Goal: Information Seeking & Learning: Learn about a topic

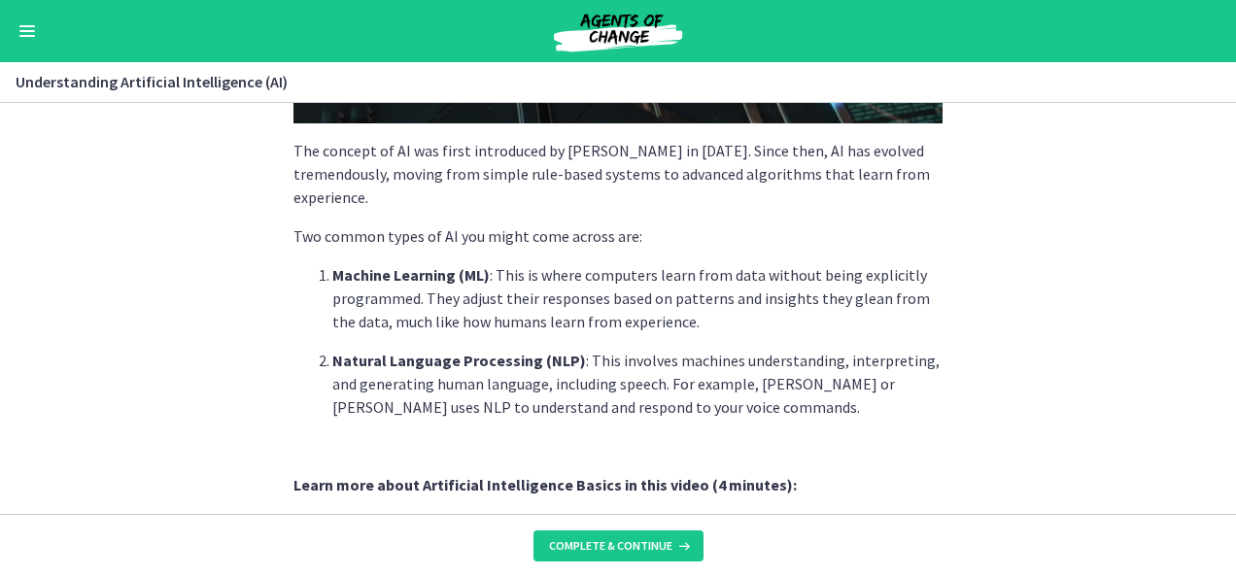
scroll to position [488, 0]
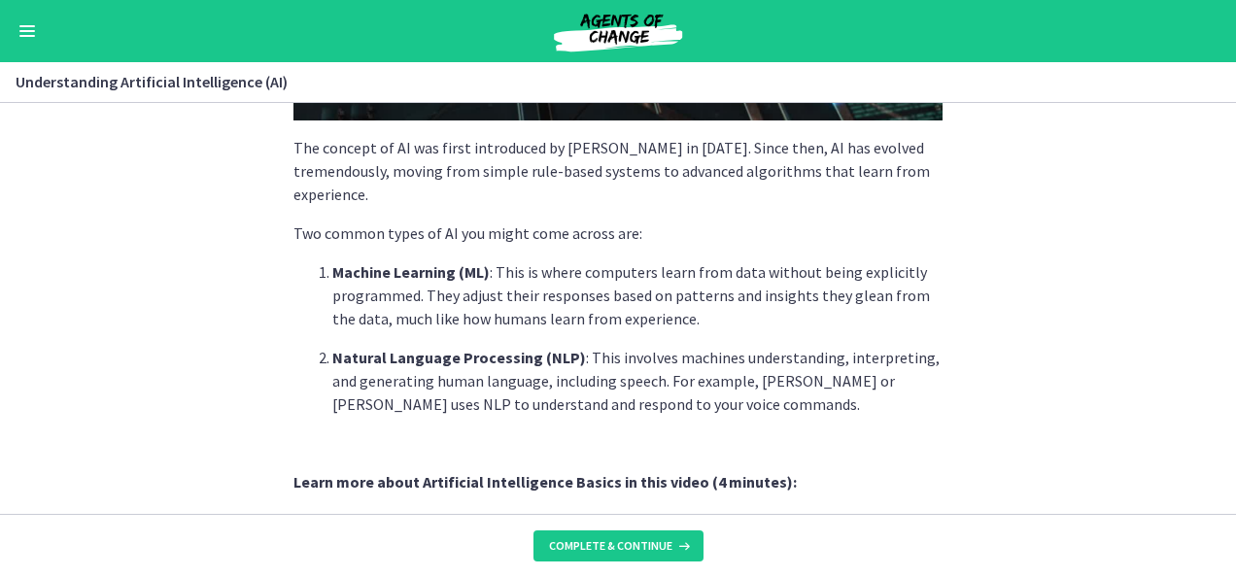
drag, startPoint x: 251, startPoint y: 269, endPoint x: 131, endPoint y: 309, distance: 126.0
click at [131, 309] on section "AI is essentially a branch of computer science aiming to build machines that mi…" at bounding box center [618, 308] width 1236 height 411
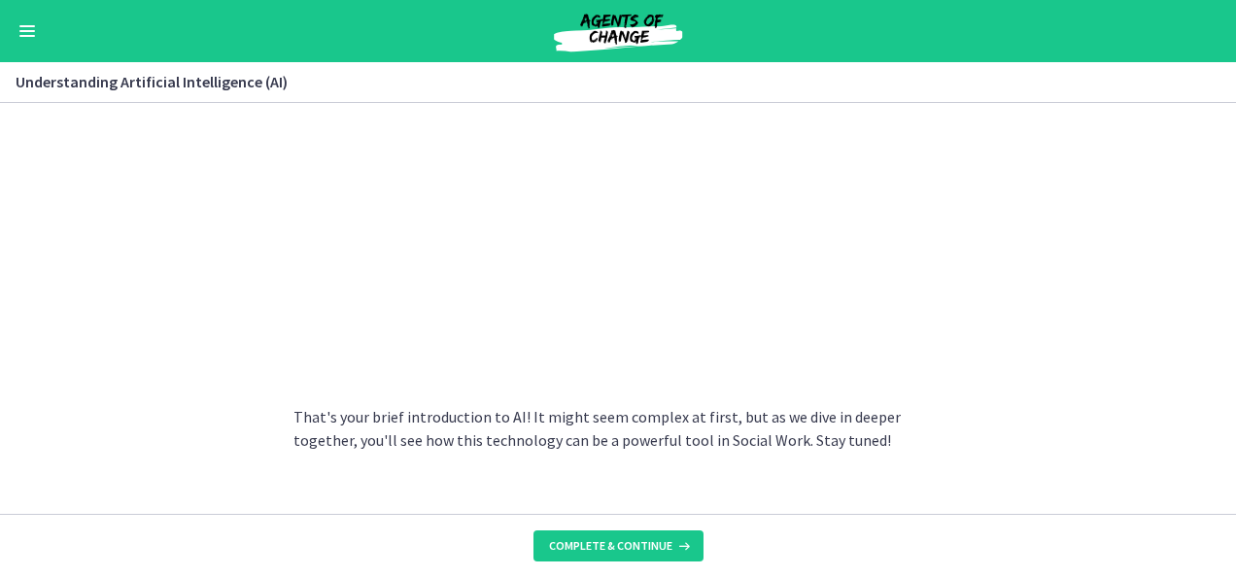
scroll to position [1018, 0]
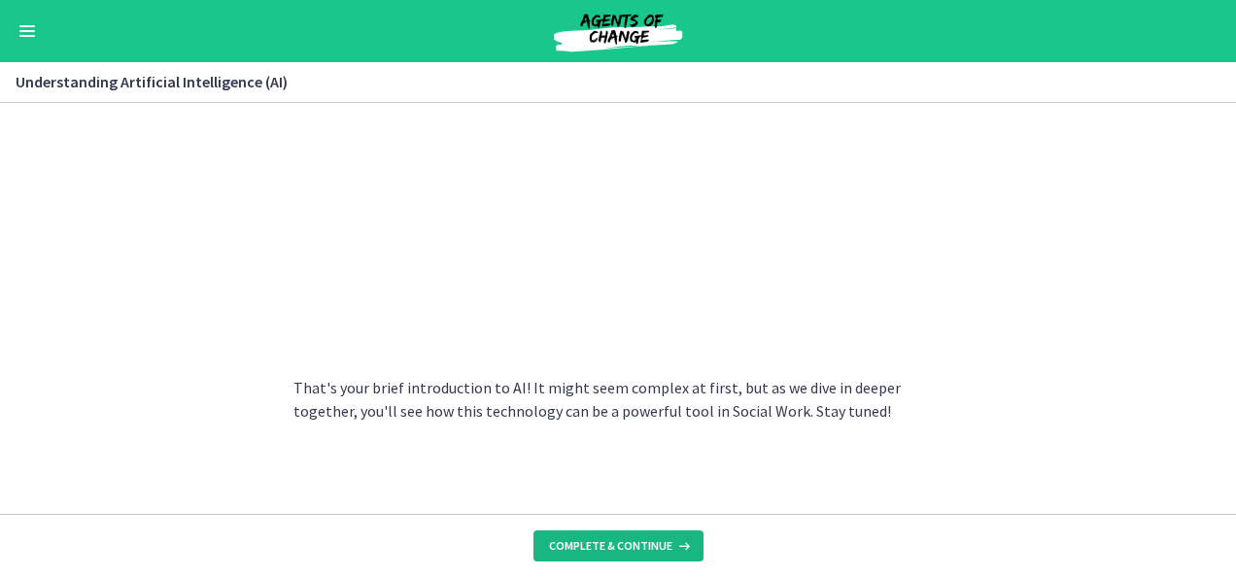
click at [622, 544] on span "Complete & continue" at bounding box center [610, 547] width 123 height 16
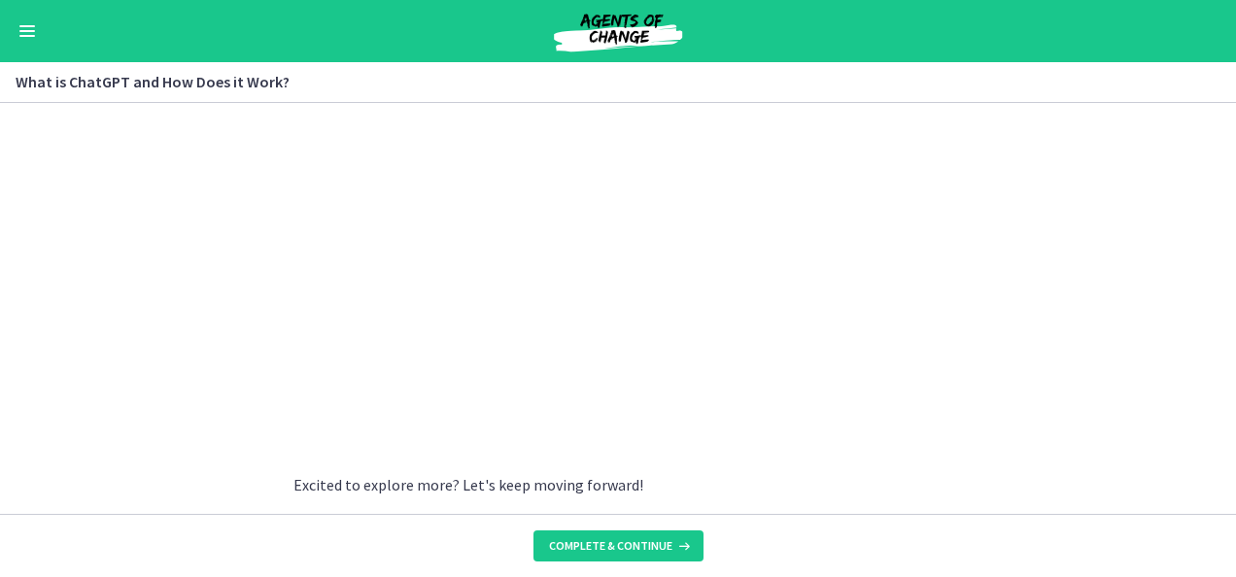
scroll to position [1127, 0]
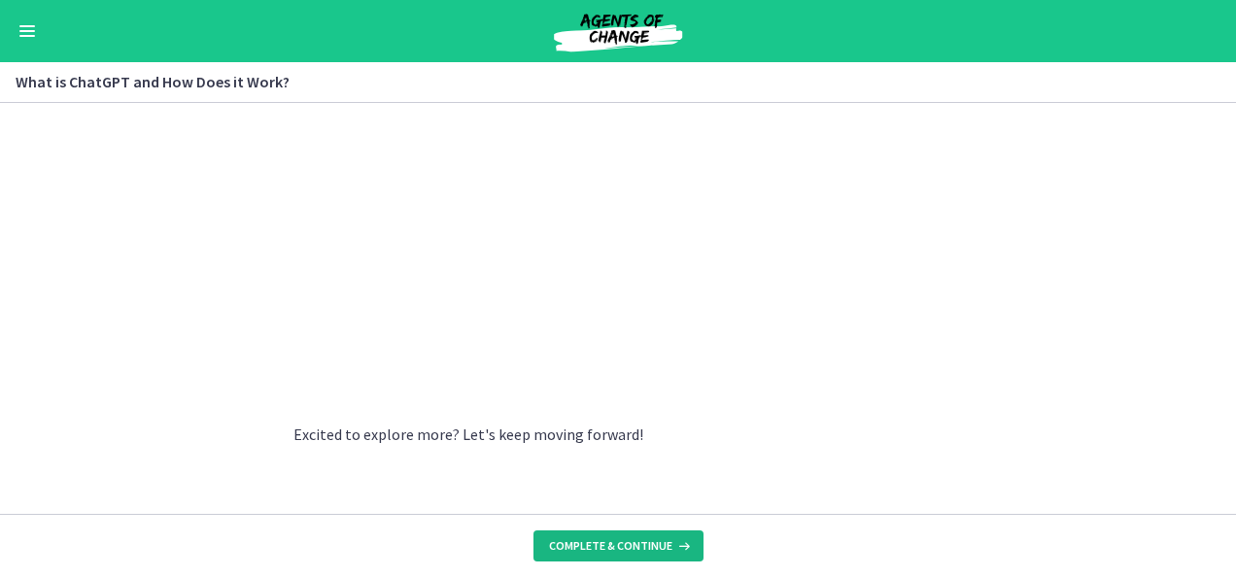
click at [607, 542] on span "Complete & continue" at bounding box center [610, 547] width 123 height 16
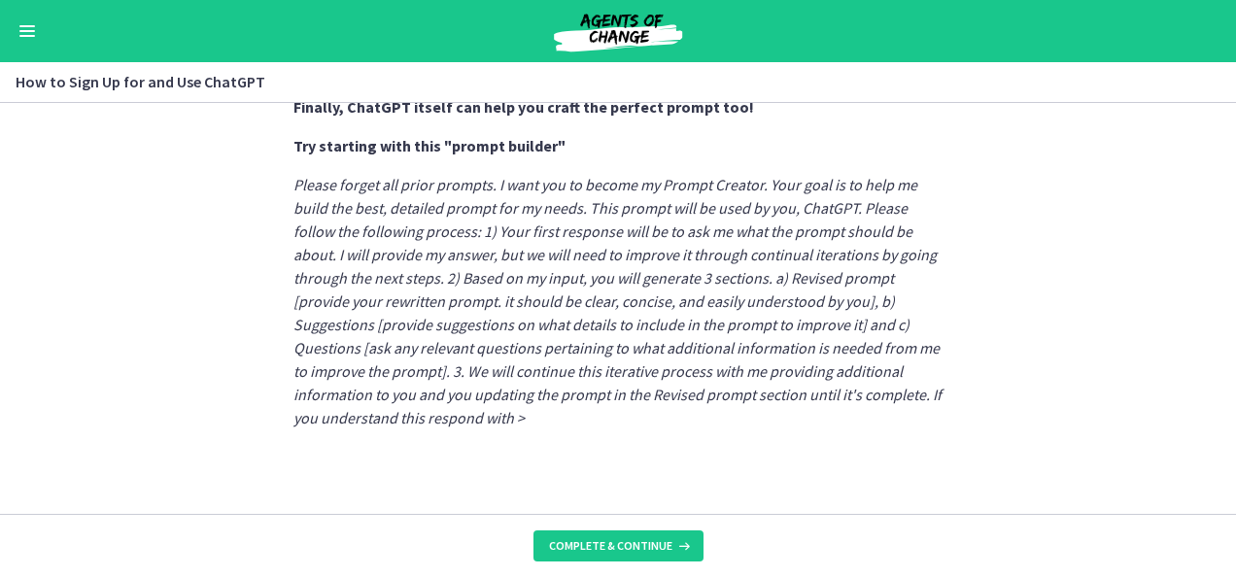
scroll to position [1218, 0]
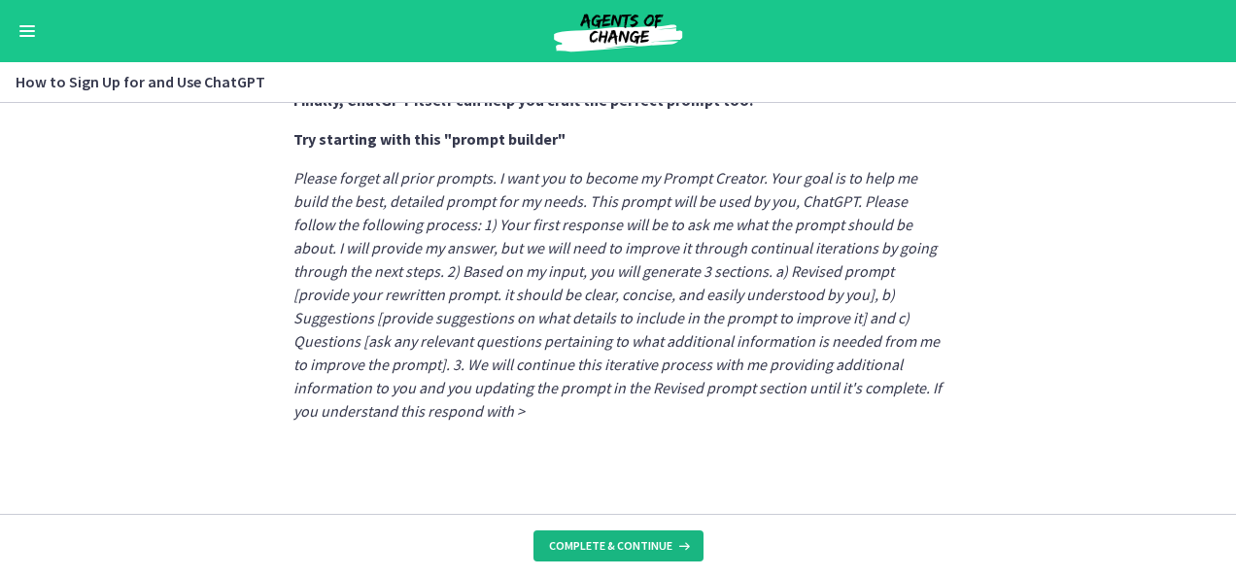
click at [615, 540] on span "Complete & continue" at bounding box center [610, 547] width 123 height 16
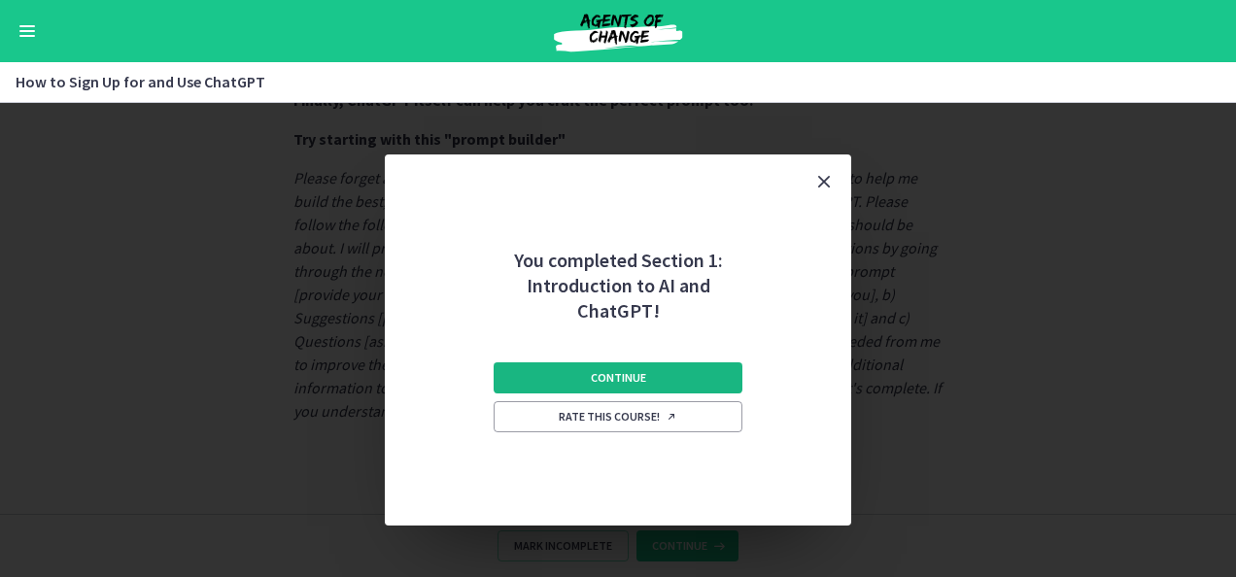
click at [582, 373] on button "Continue" at bounding box center [618, 378] width 249 height 31
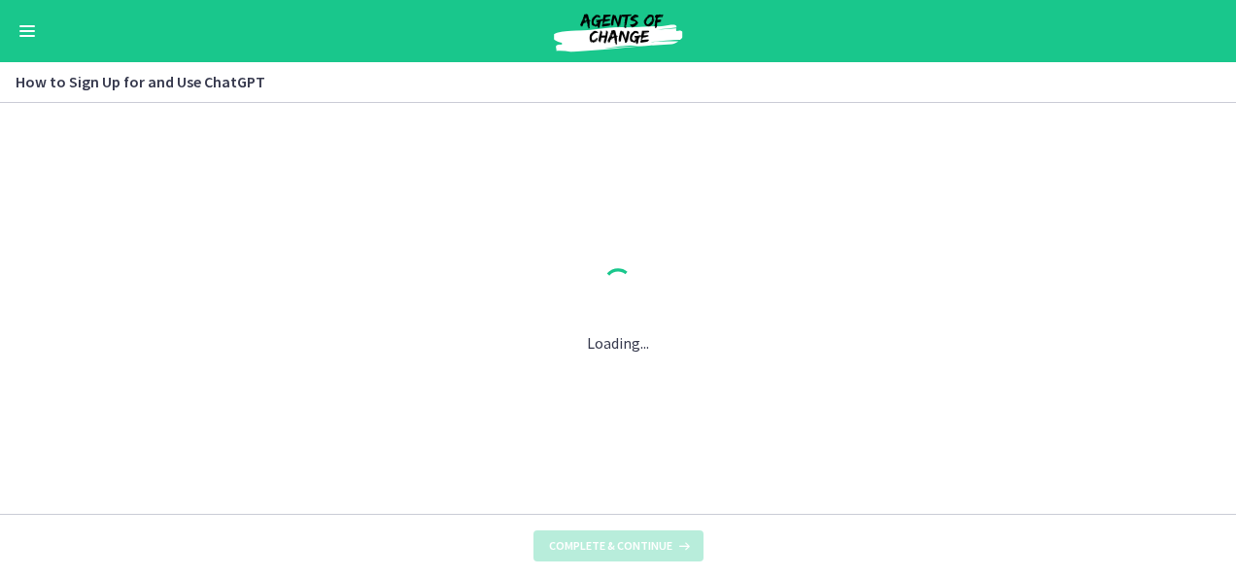
scroll to position [0, 0]
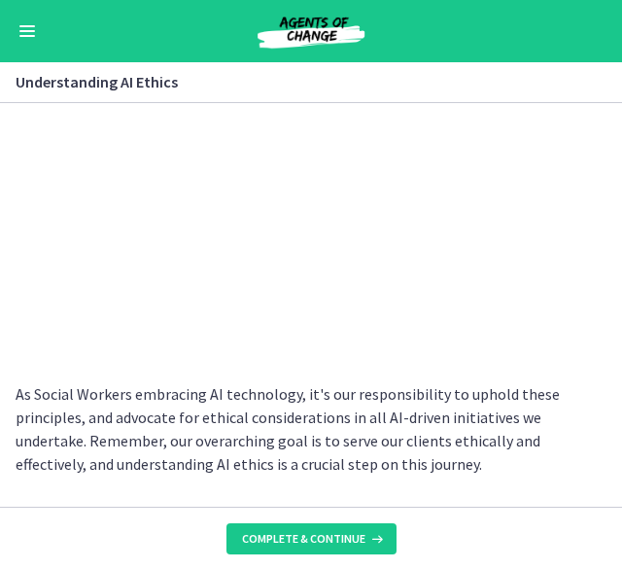
scroll to position [1057, 0]
